Goal: Check status: Check status

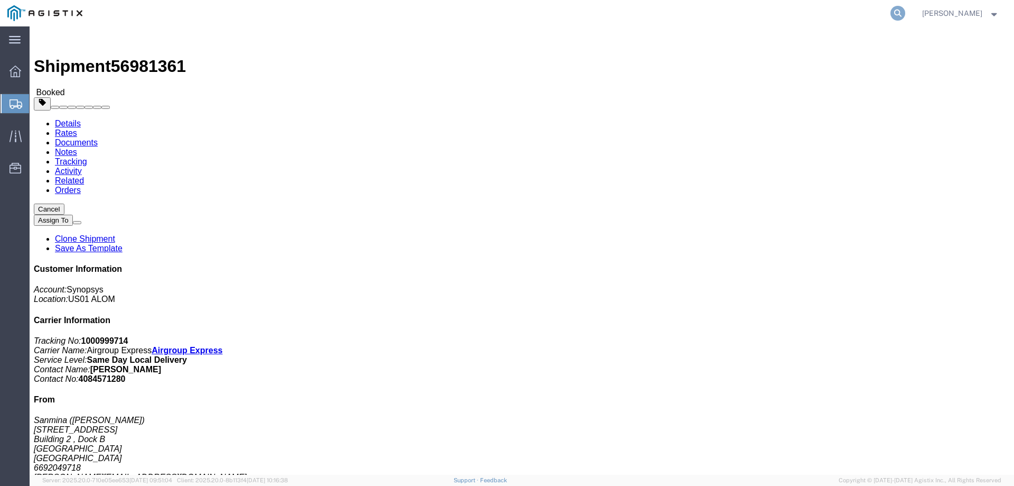
click at [906, 12] on icon at bounding box center [898, 13] width 15 height 15
paste input "56924461"
click at [589, 18] on input "56924461" at bounding box center [730, 13] width 321 height 25
type input "56924461"
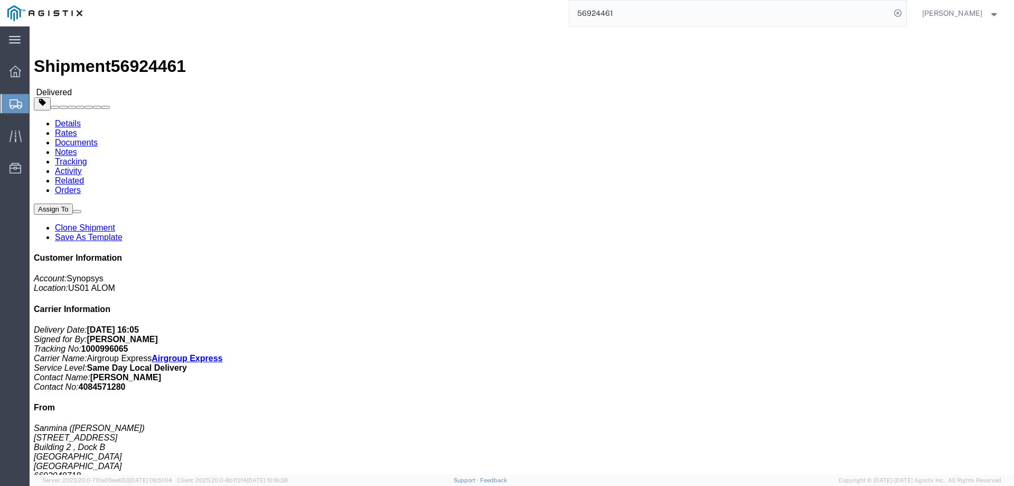
click link "Documents"
